Goal: Task Accomplishment & Management: Use online tool/utility

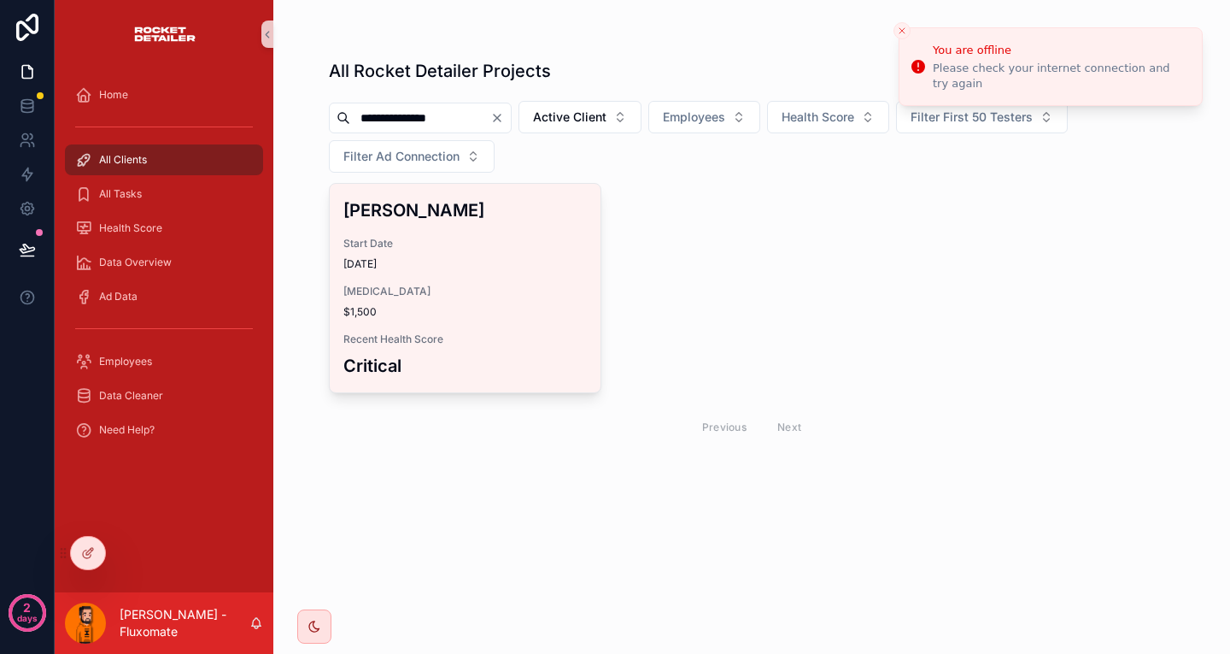
click at [1059, 183] on div "[PERSON_NAME] Start Date [DATE] [MEDICAL_DATA] $1,500 Recent Health Score Criti…" at bounding box center [752, 315] width 847 height 264
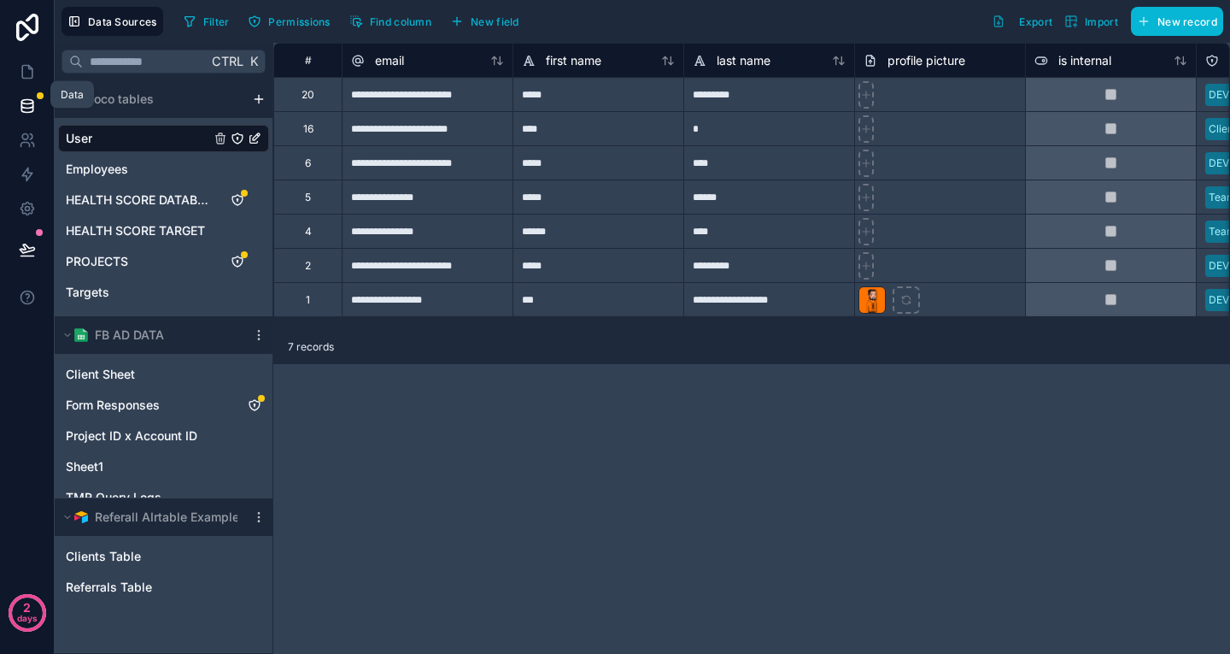
click at [23, 89] on link at bounding box center [27, 106] width 54 height 34
click at [23, 63] on icon at bounding box center [27, 71] width 17 height 17
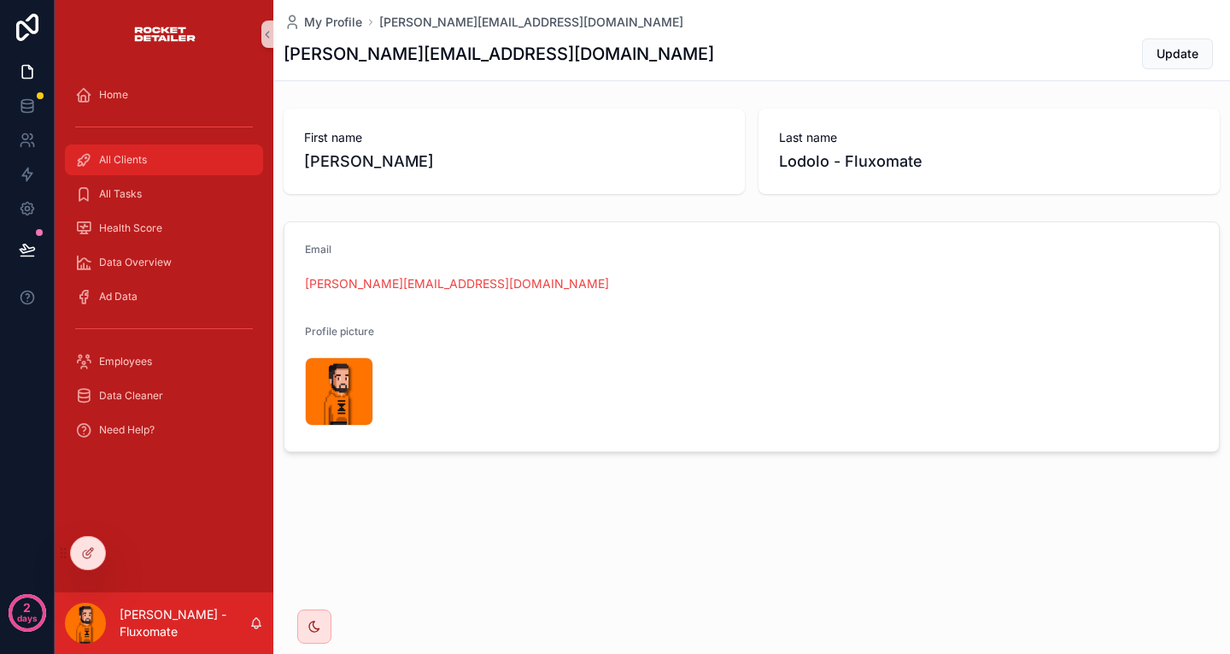
click at [187, 146] on div "All Clients" at bounding box center [164, 159] width 178 height 27
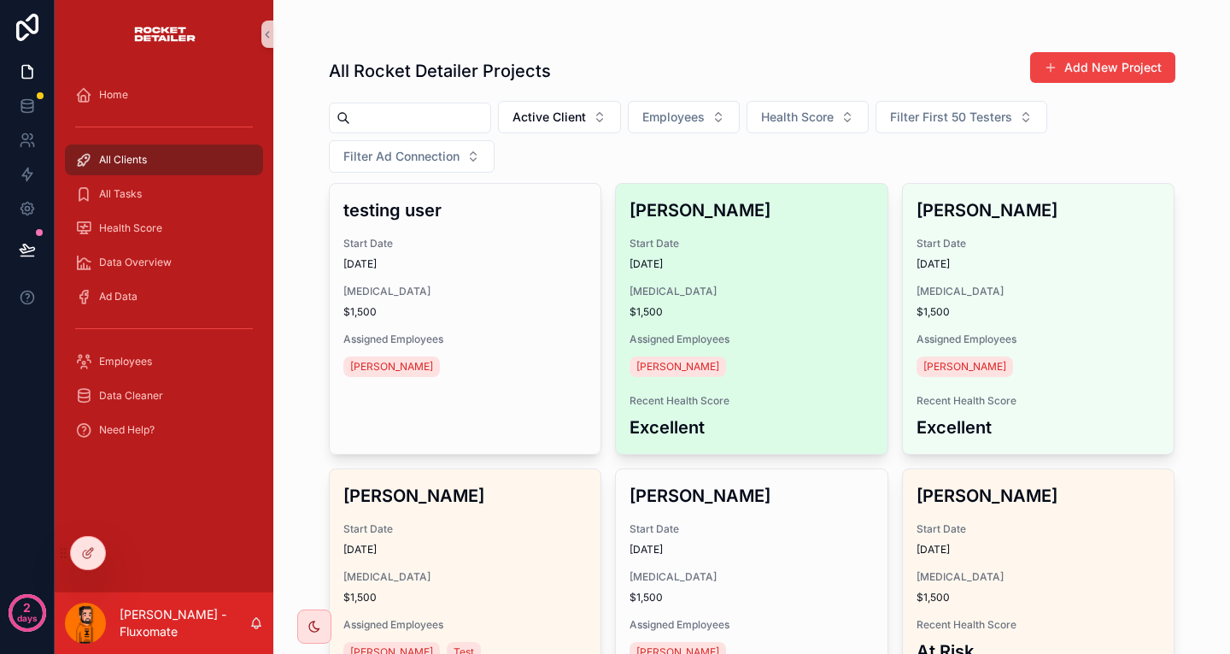
click at [696, 208] on div "Abel Ayele Start Date 14/02/2025 Retainer $1,500 Assigned Employees Rayan Khan …" at bounding box center [752, 319] width 272 height 270
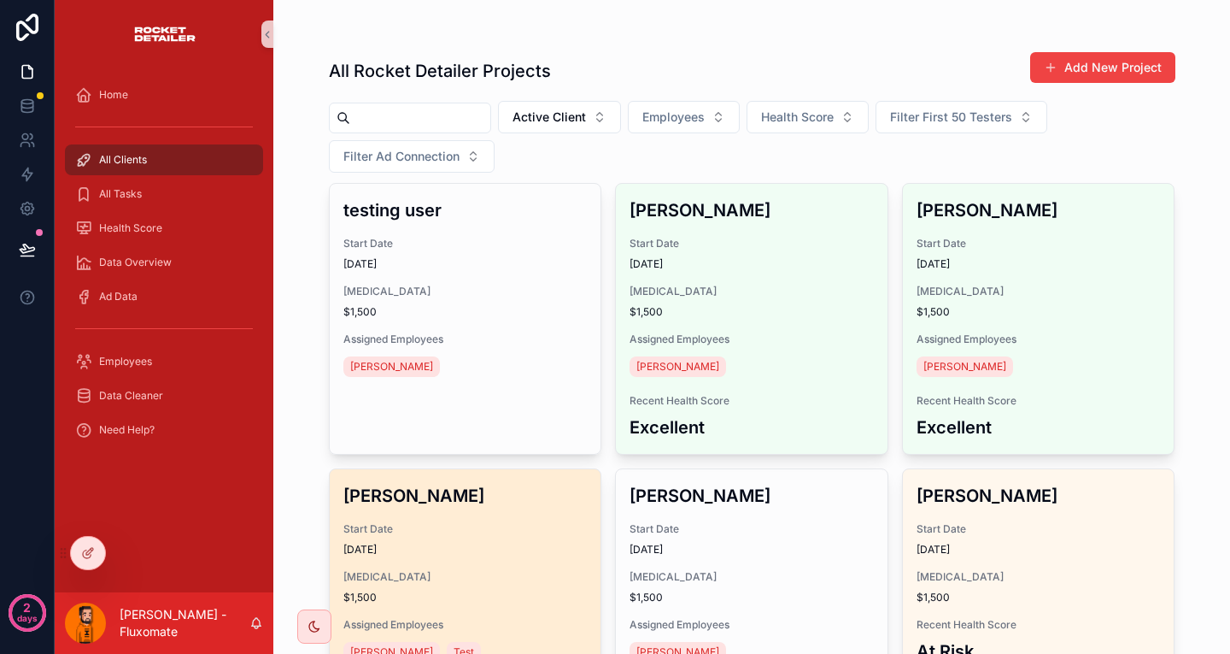
click at [510, 570] on span "[MEDICAL_DATA]" at bounding box center [465, 577] width 244 height 14
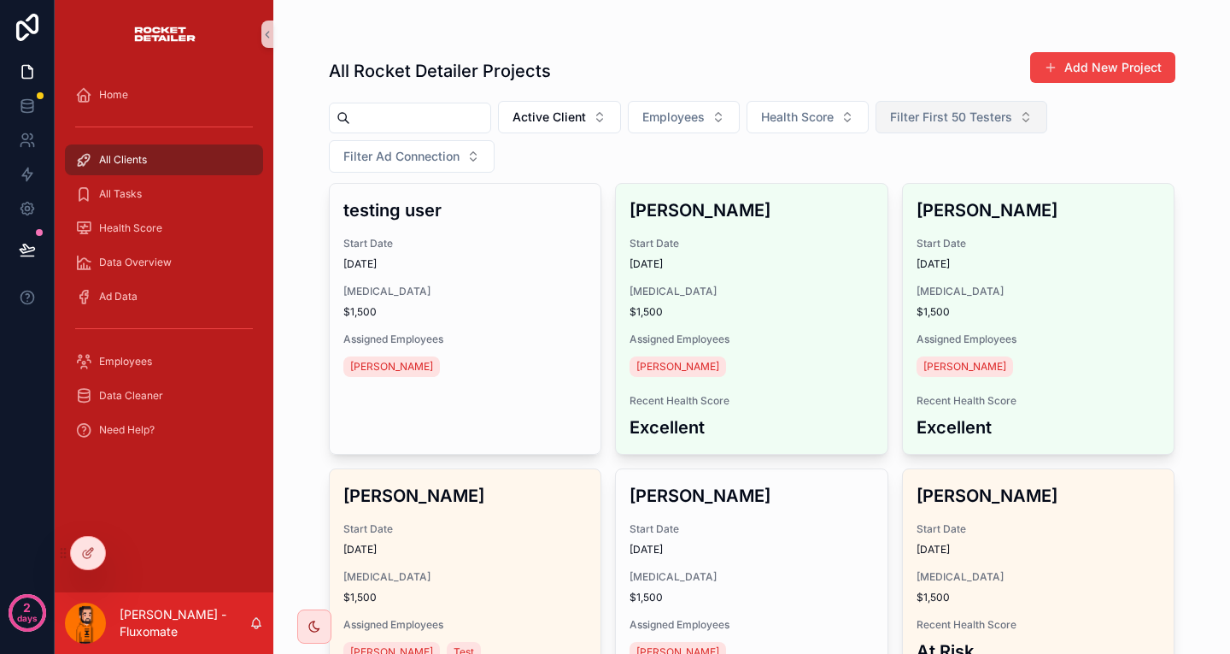
click at [890, 109] on span "Filter First 50 Testers" at bounding box center [951, 117] width 122 height 17
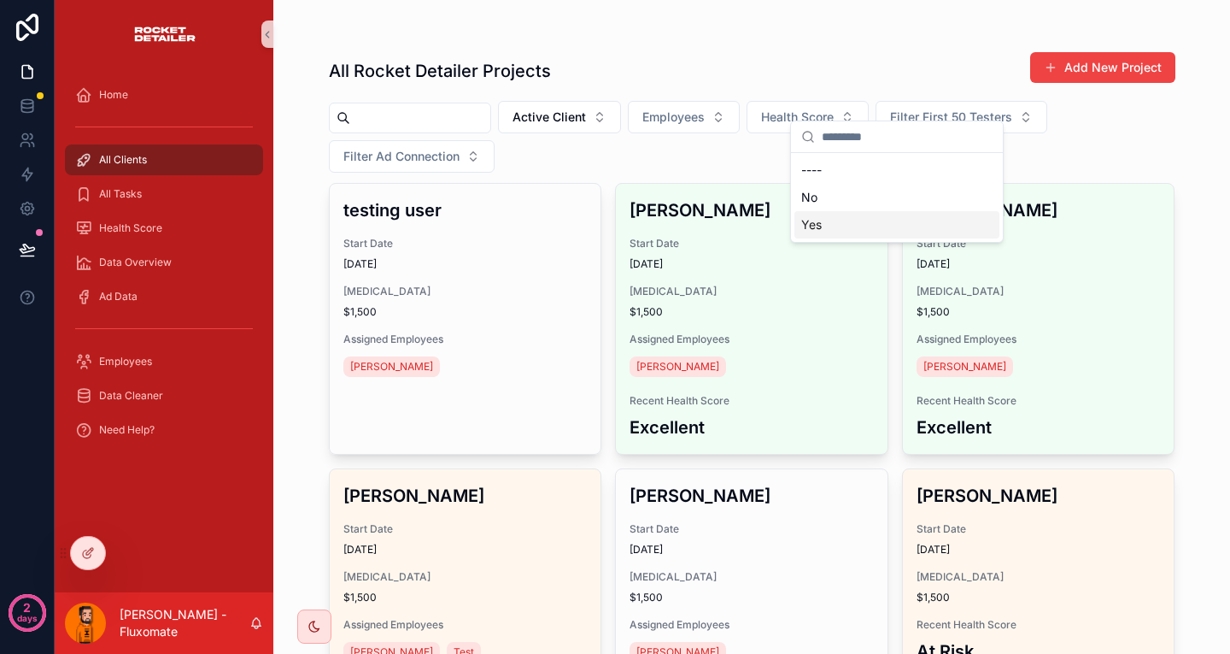
click at [814, 211] on div "Yes" at bounding box center [897, 224] width 205 height 27
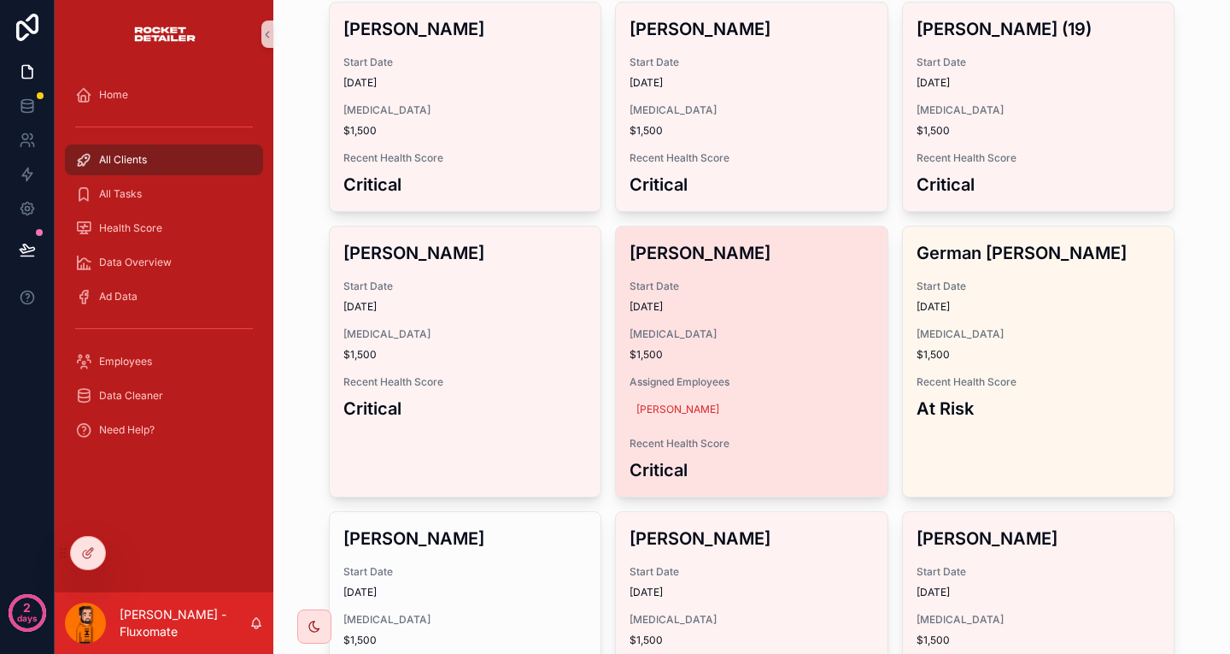
scroll to position [513, 0]
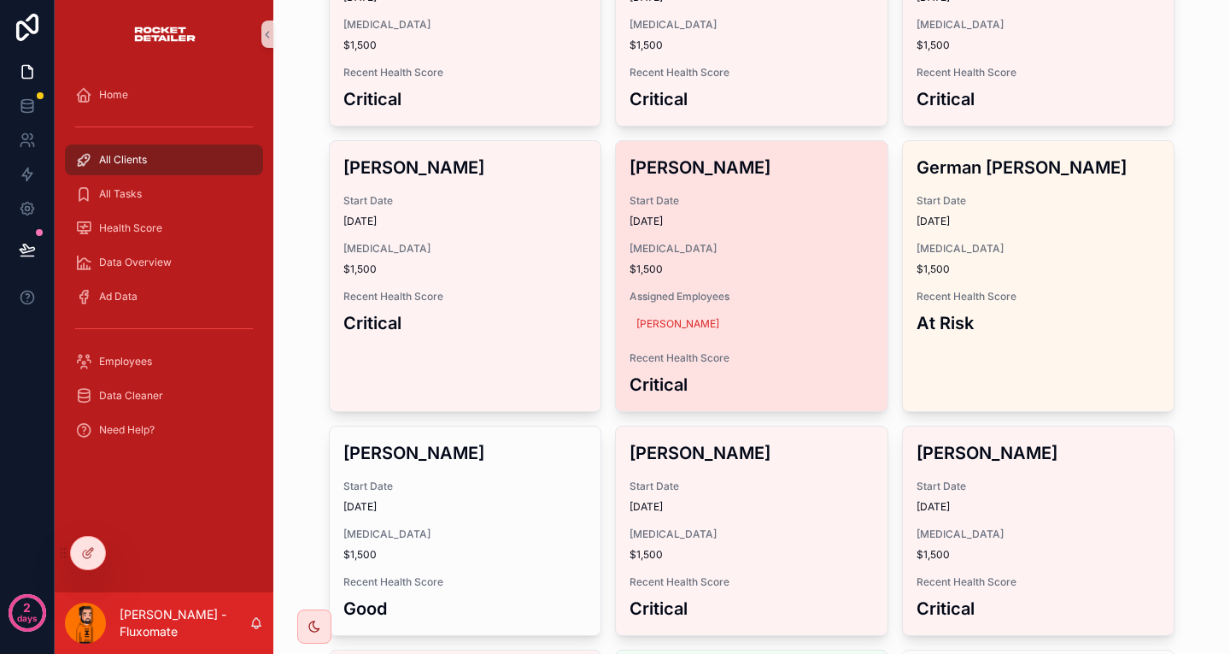
click at [737, 262] on span "$1,500" at bounding box center [752, 269] width 244 height 14
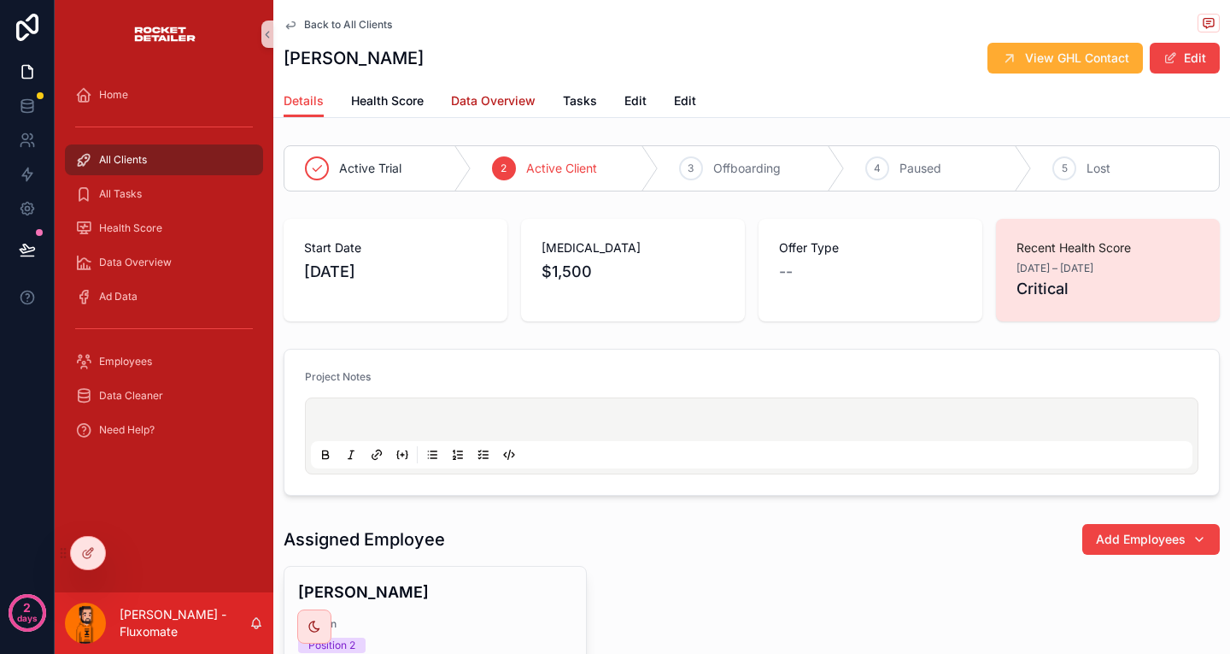
click at [451, 92] on span "Data Overview" at bounding box center [493, 100] width 85 height 17
